Goal: Navigation & Orientation: Find specific page/section

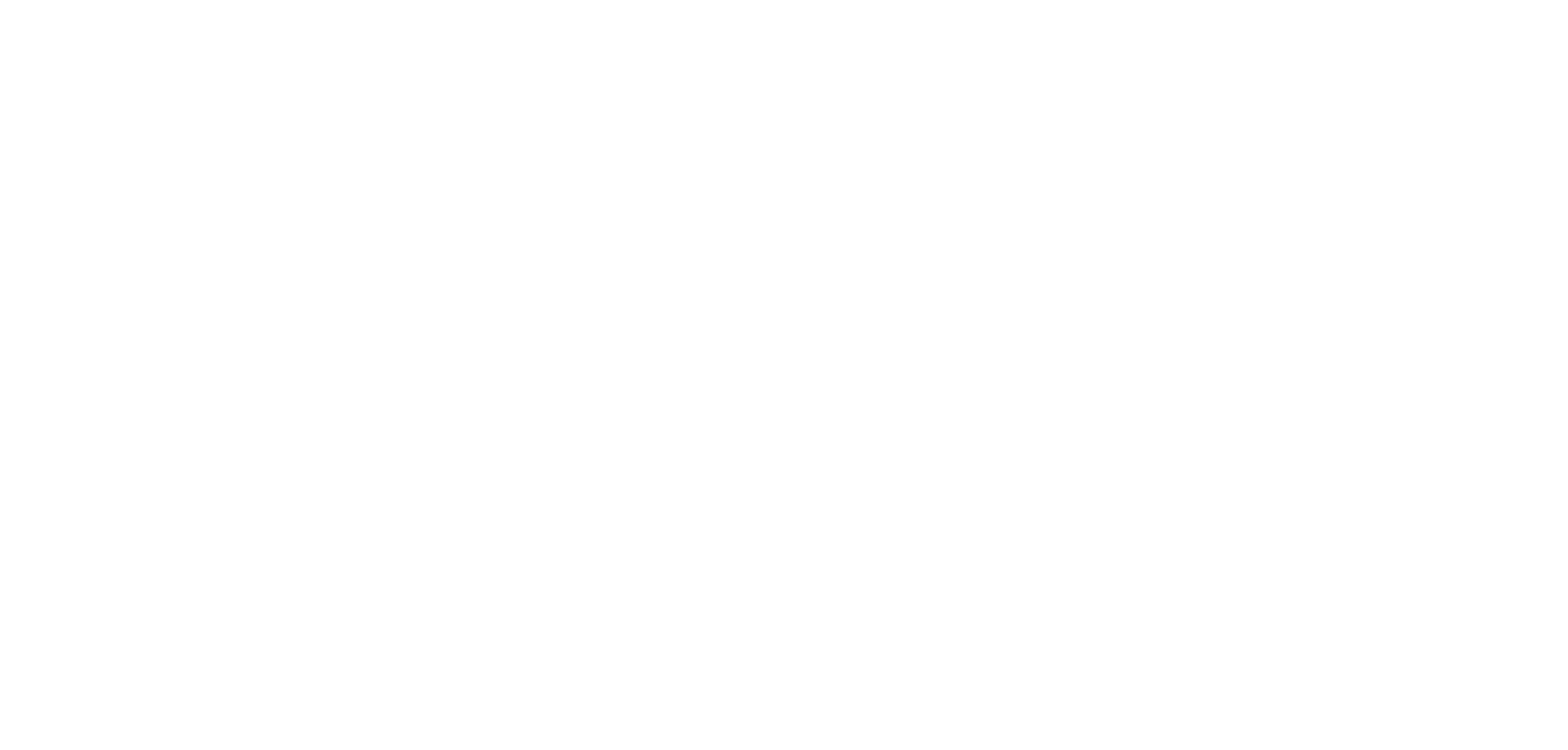
click at [361, 89] on img at bounding box center [362, 86] width 185 height 89
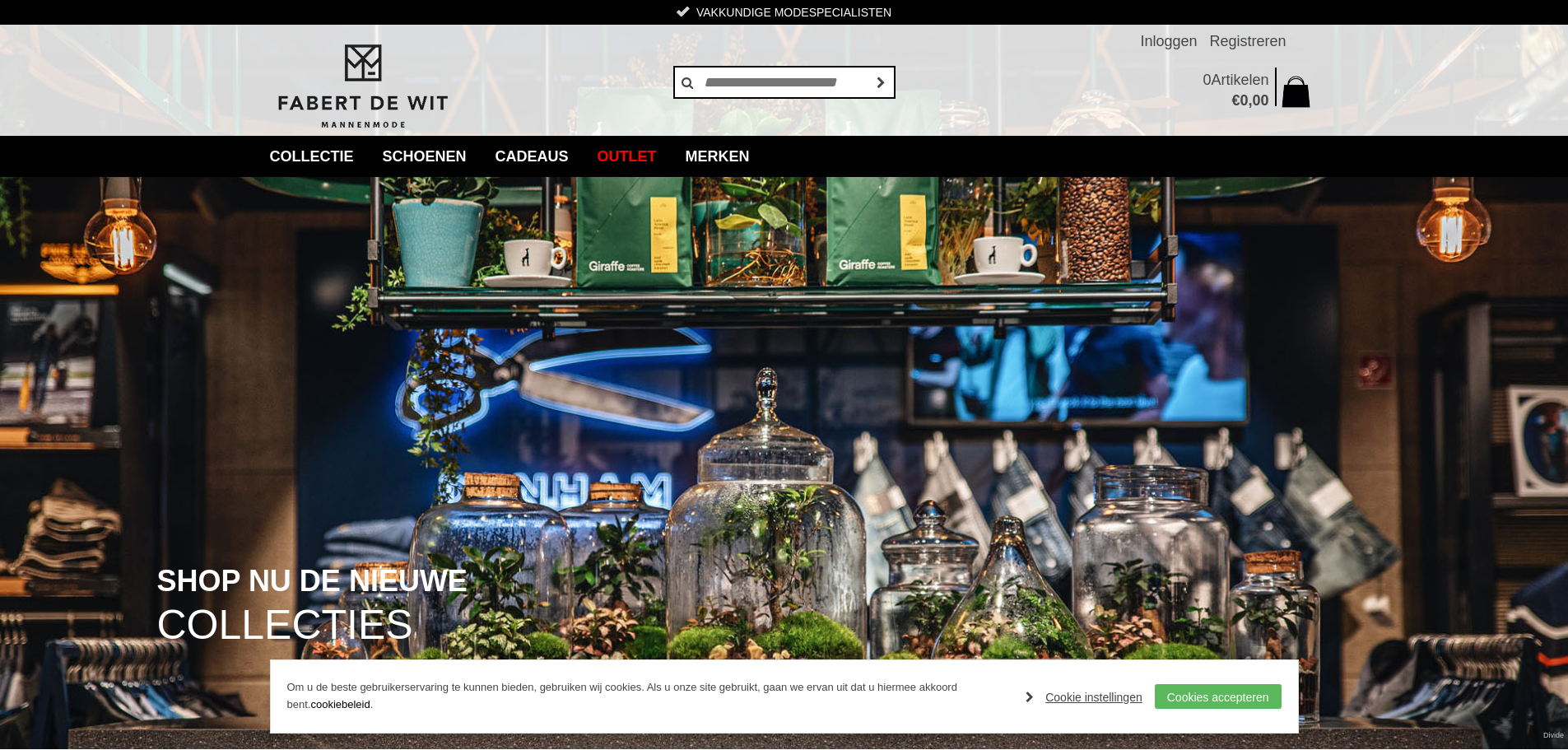
click at [1043, 423] on img at bounding box center [784, 375] width 1568 height 749
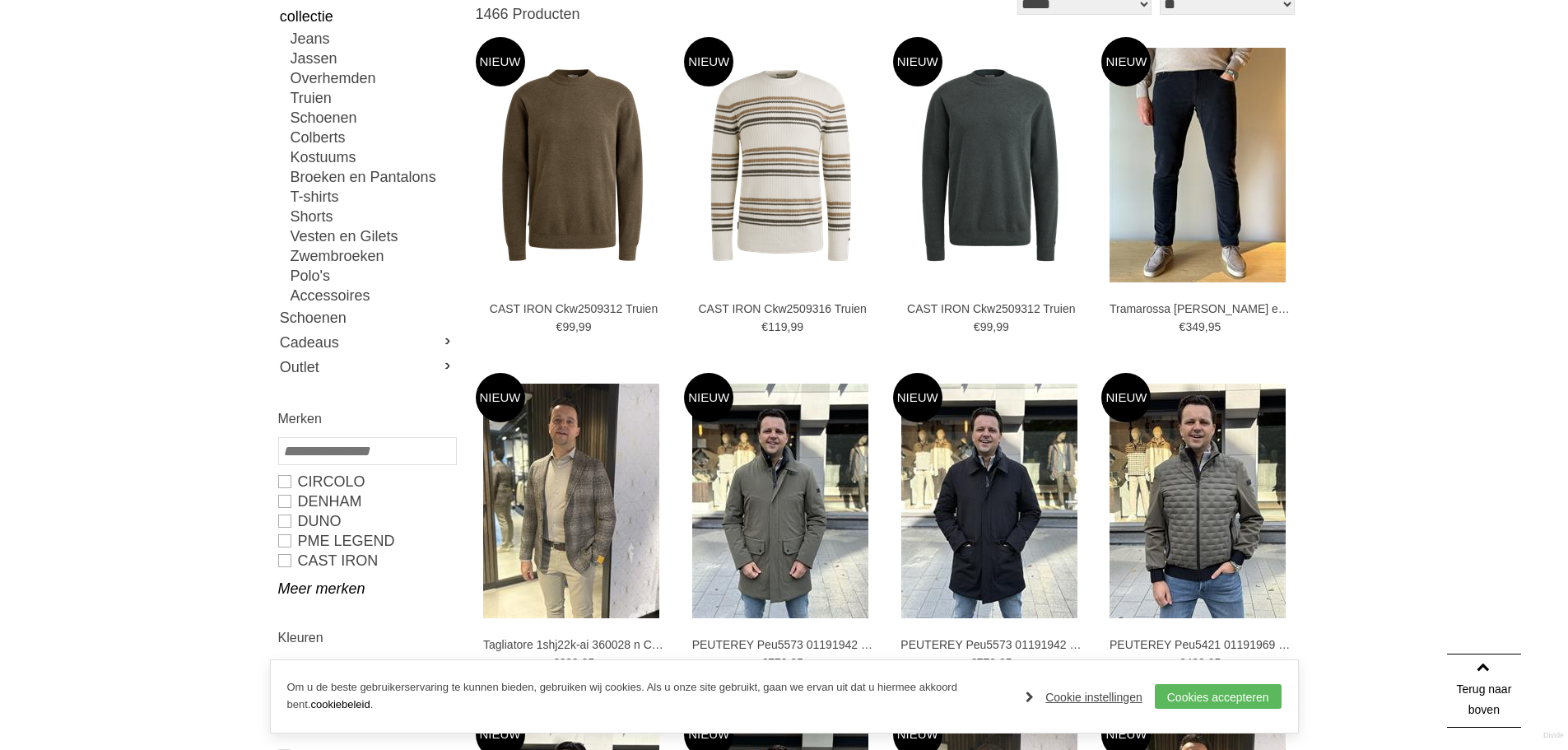
scroll to position [494, 0]
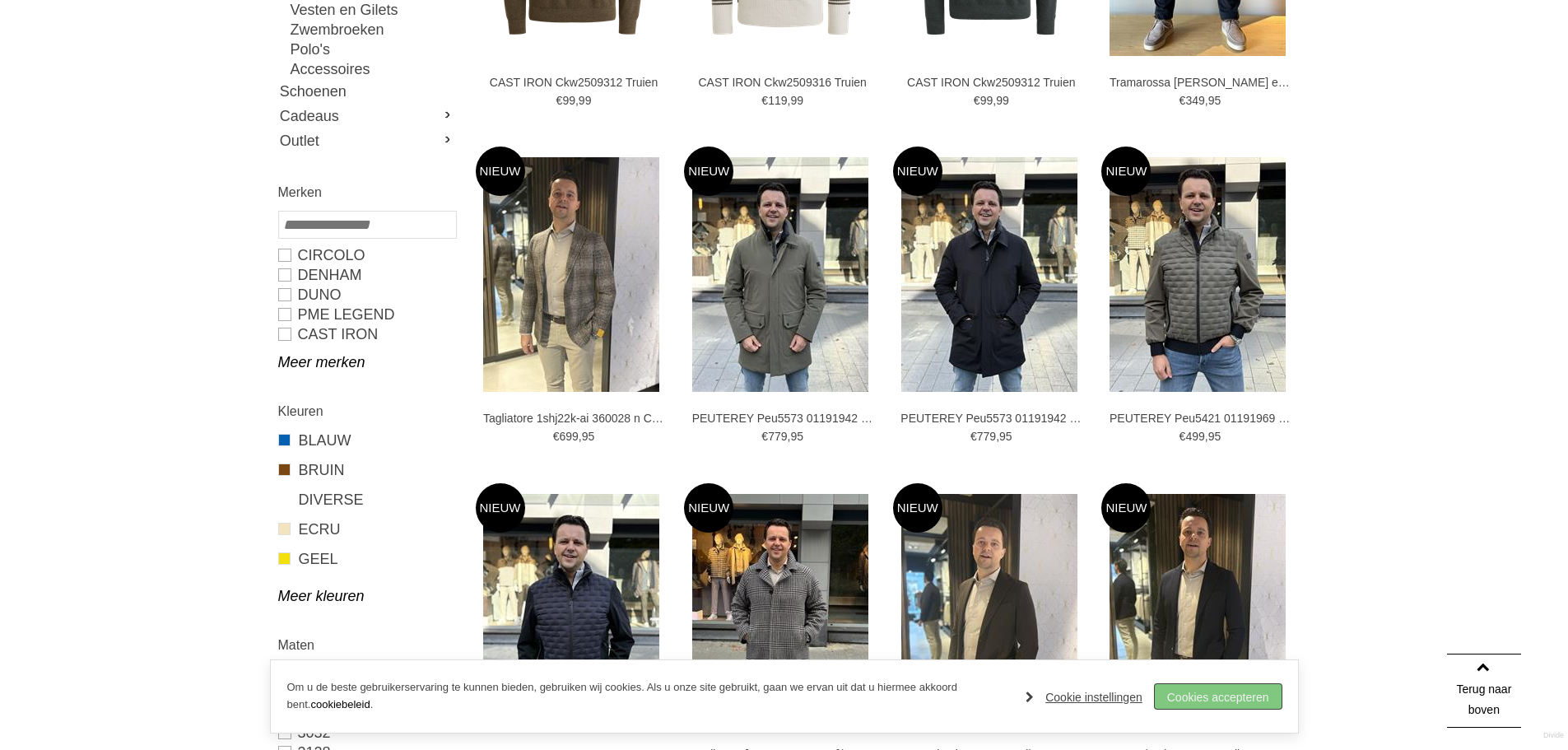
click at [1213, 691] on link "Cookies accepteren" at bounding box center [1218, 697] width 127 height 25
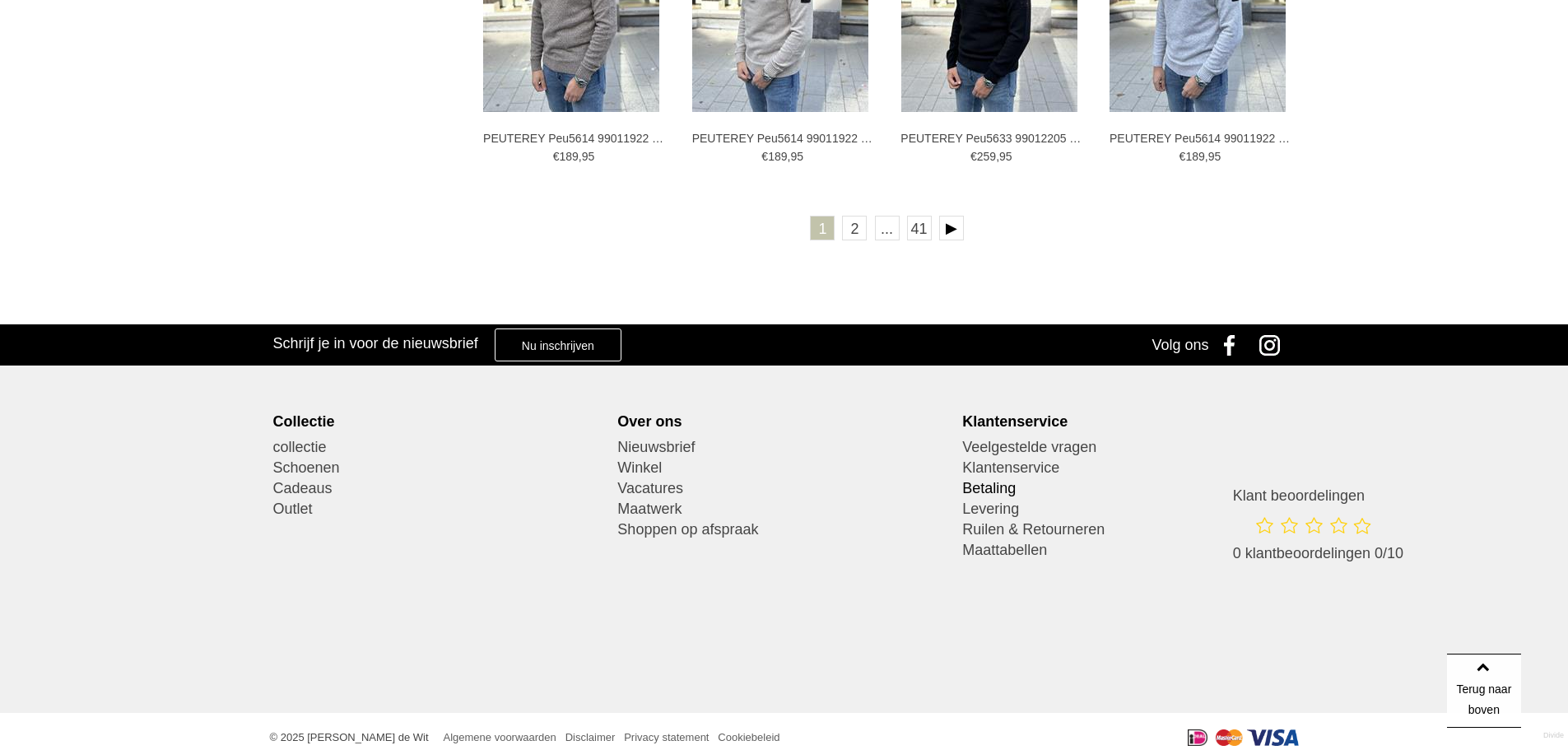
scroll to position [3145, 0]
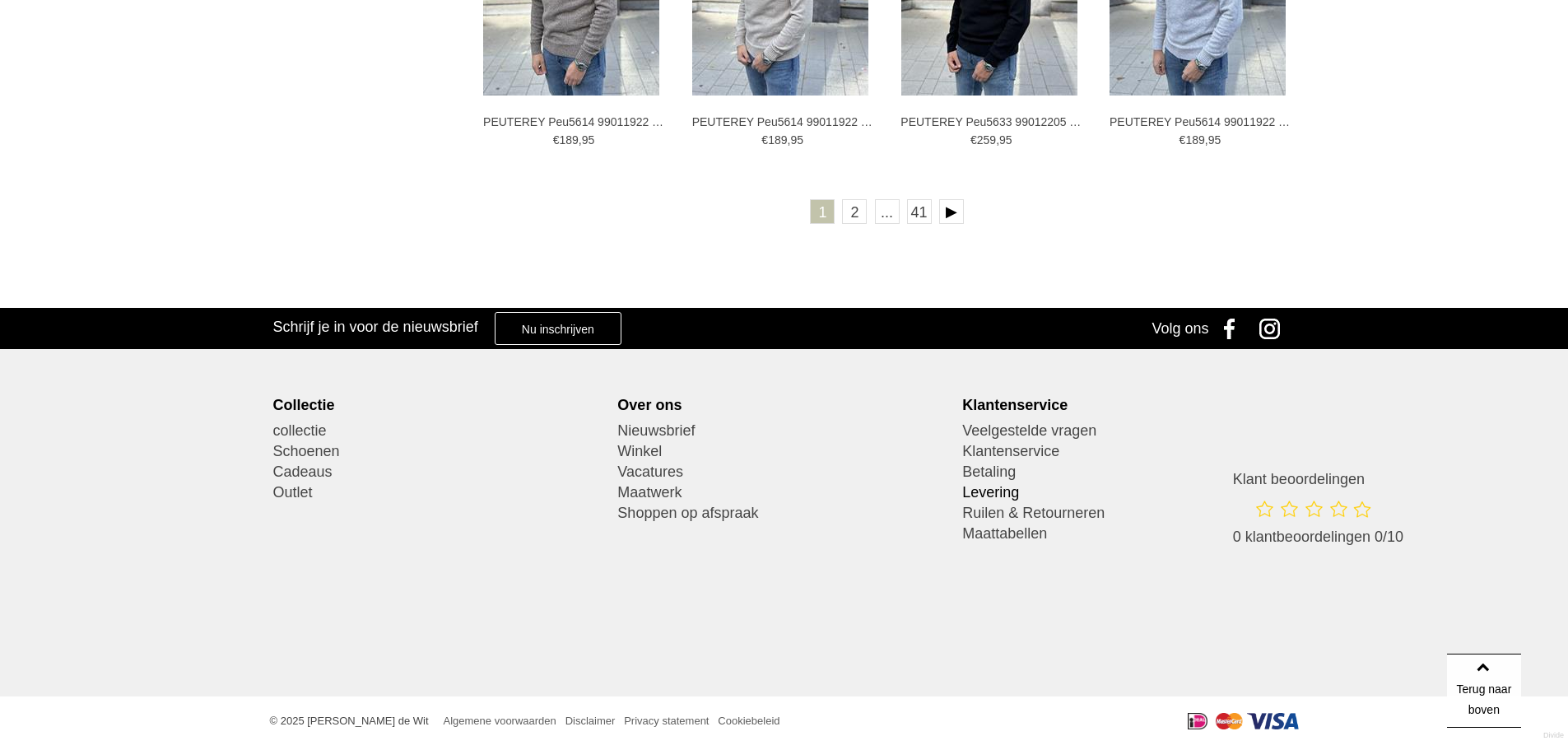
click at [1005, 492] on link "Levering" at bounding box center [1129, 493] width 332 height 20
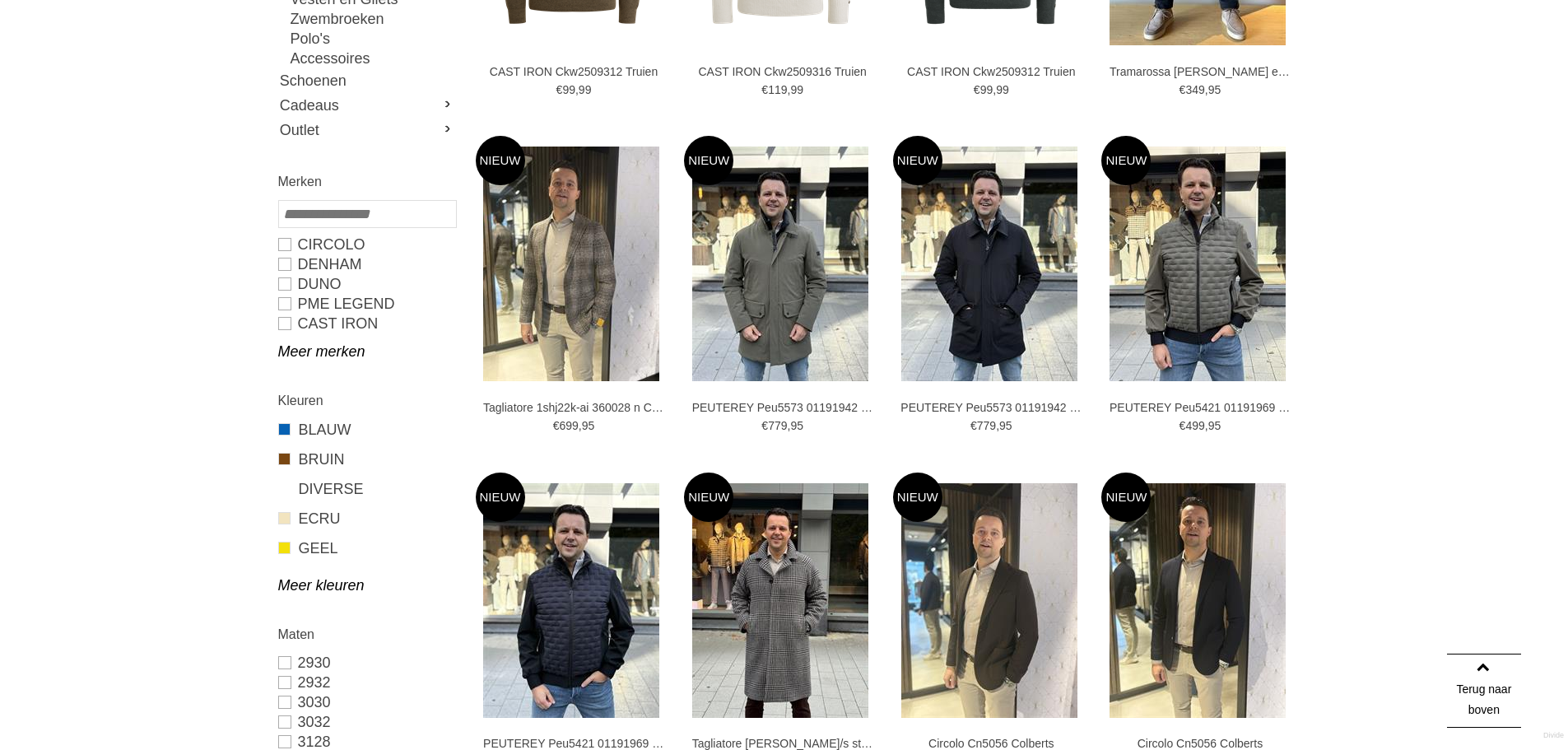
scroll to position [330, 0]
